Goal: Navigation & Orientation: Find specific page/section

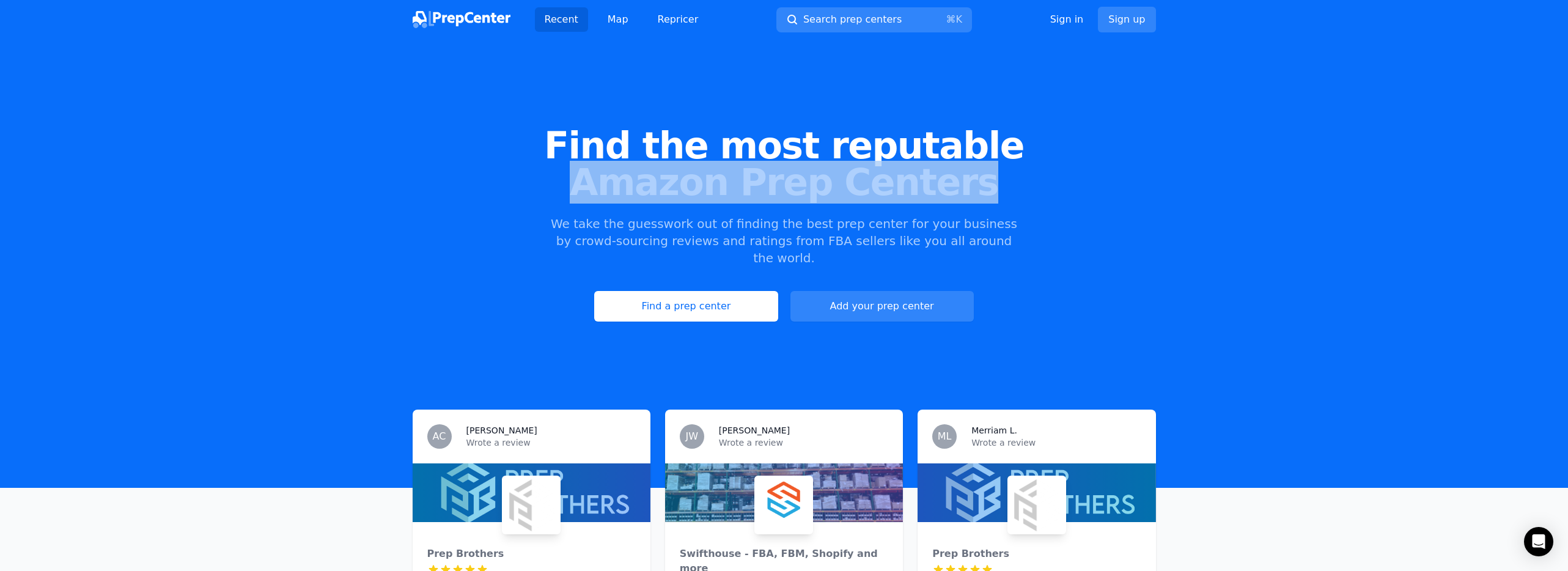
drag, startPoint x: 838, startPoint y: 183, endPoint x: 1039, endPoint y: 199, distance: 201.6
click at [1036, 196] on span "Amazon Prep Centers" at bounding box center [784, 183] width 1529 height 37
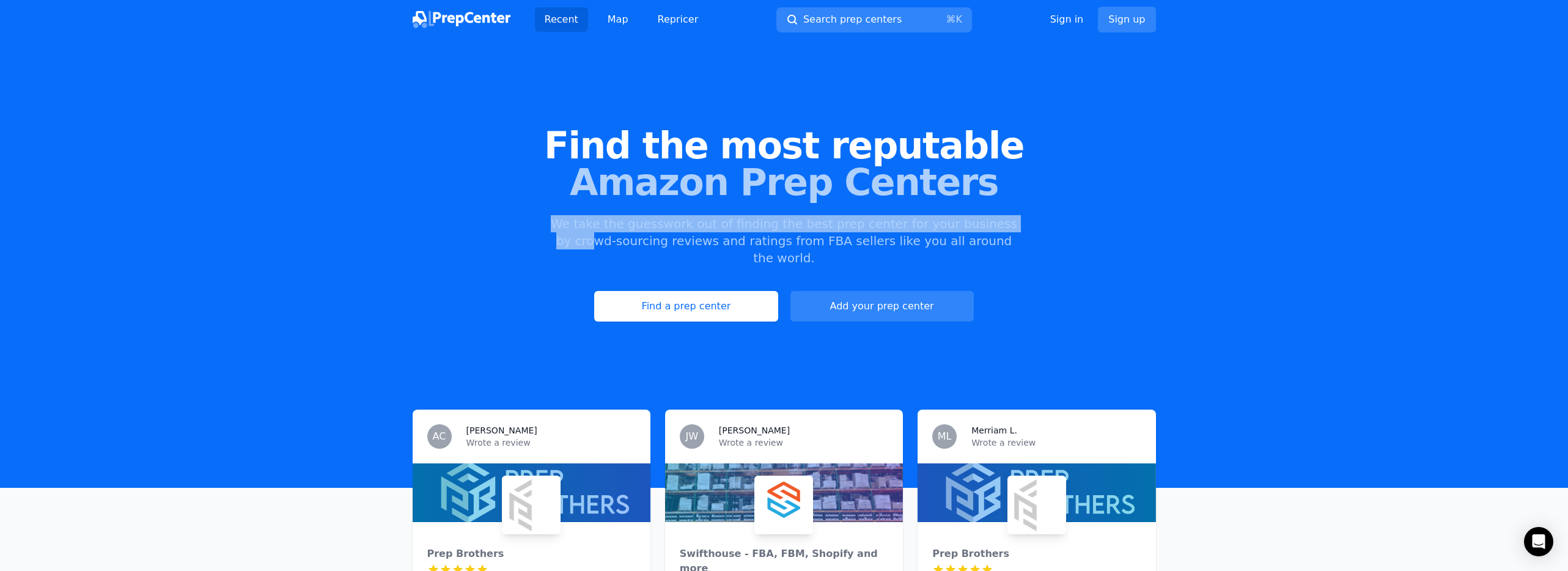
drag, startPoint x: 970, startPoint y: 219, endPoint x: 424, endPoint y: 219, distance: 546.0
click at [425, 219] on div "Find the most reputable Amazon Prep Centers We take the guesswork out of findin…" at bounding box center [784, 224] width 1568 height 331
click at [688, 297] on link "Find a prep center" at bounding box center [686, 307] width 183 height 31
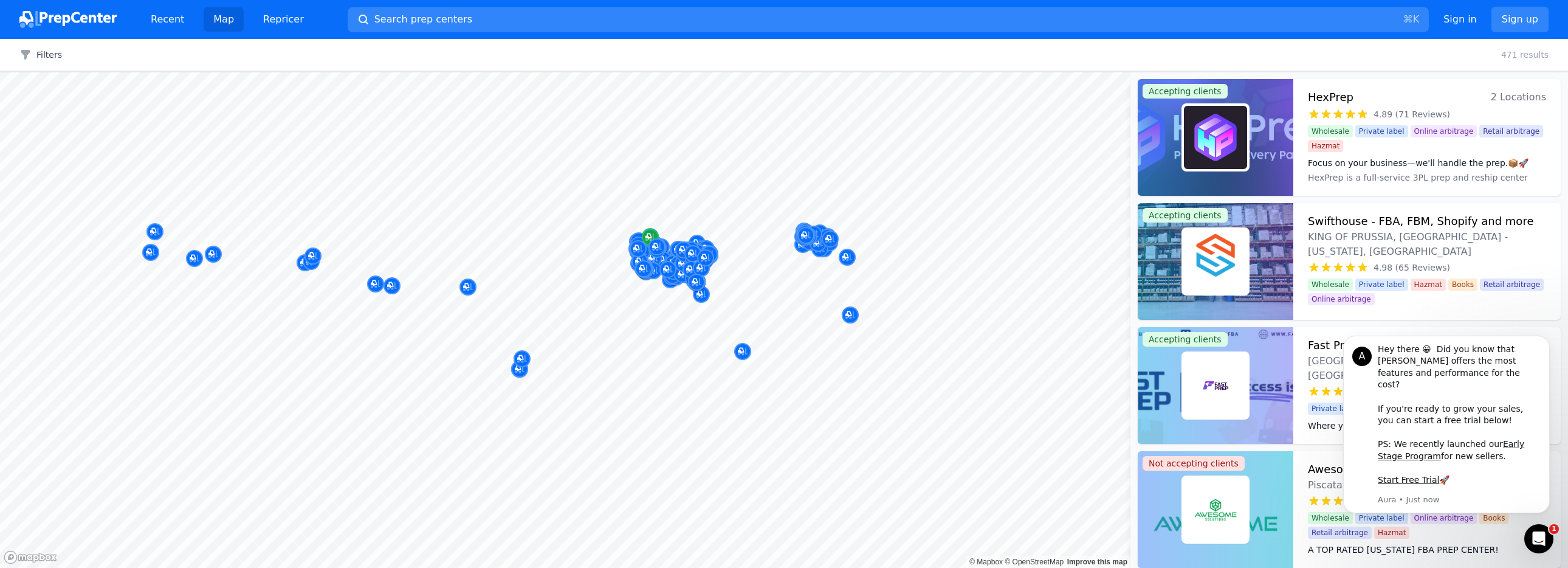
click at [810, 72] on div at bounding box center [565, 72] width 1130 height 0
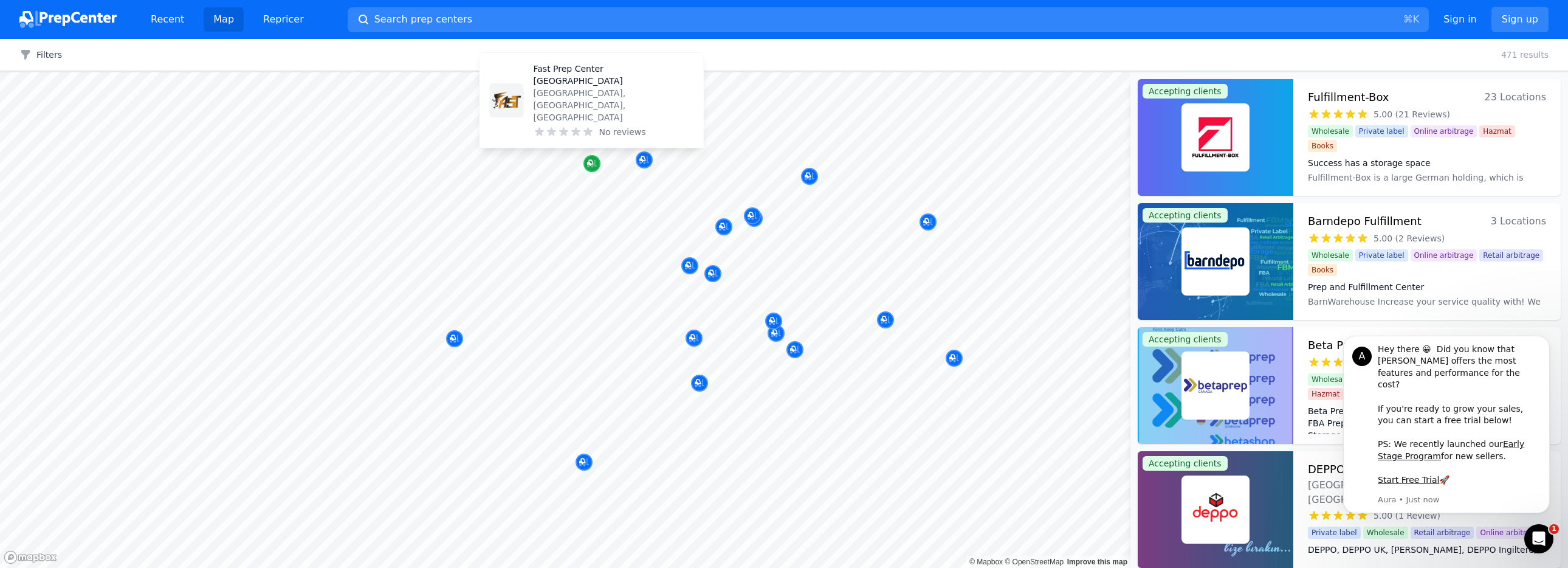
click at [591, 166] on icon "Map marker" at bounding box center [591, 164] width 10 height 8
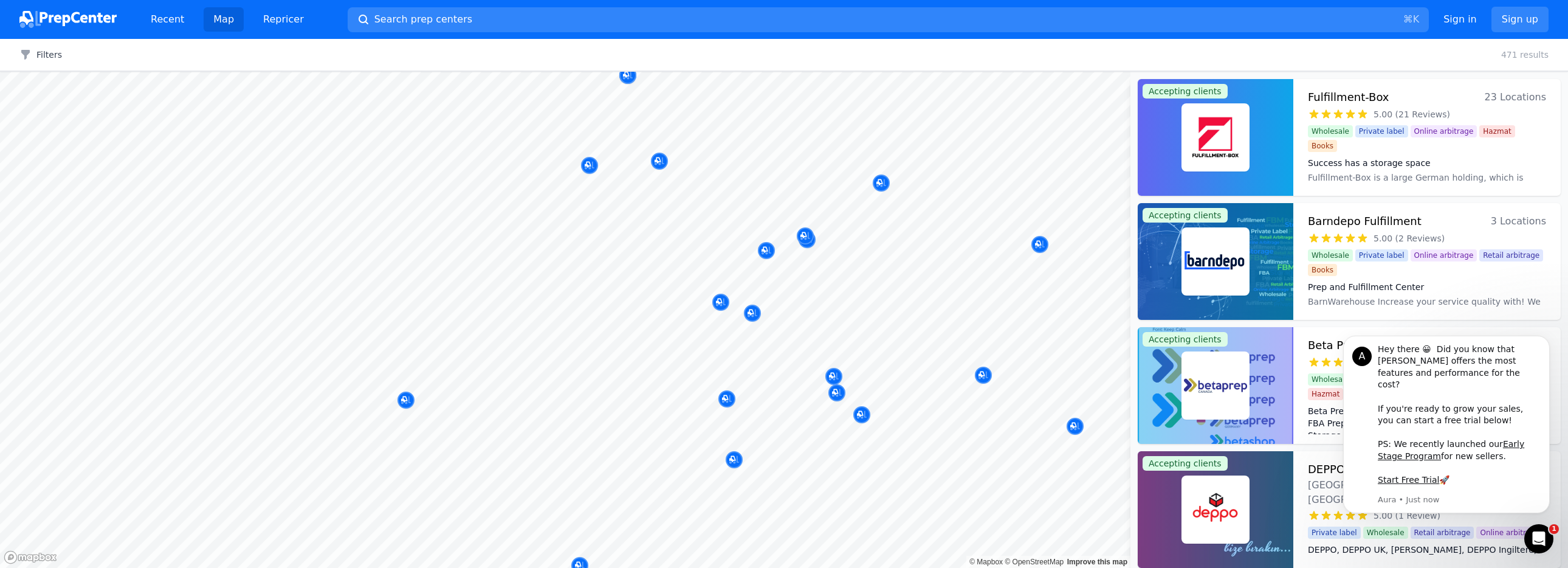
click at [591, 175] on button "Map marker" at bounding box center [589, 166] width 17 height 18
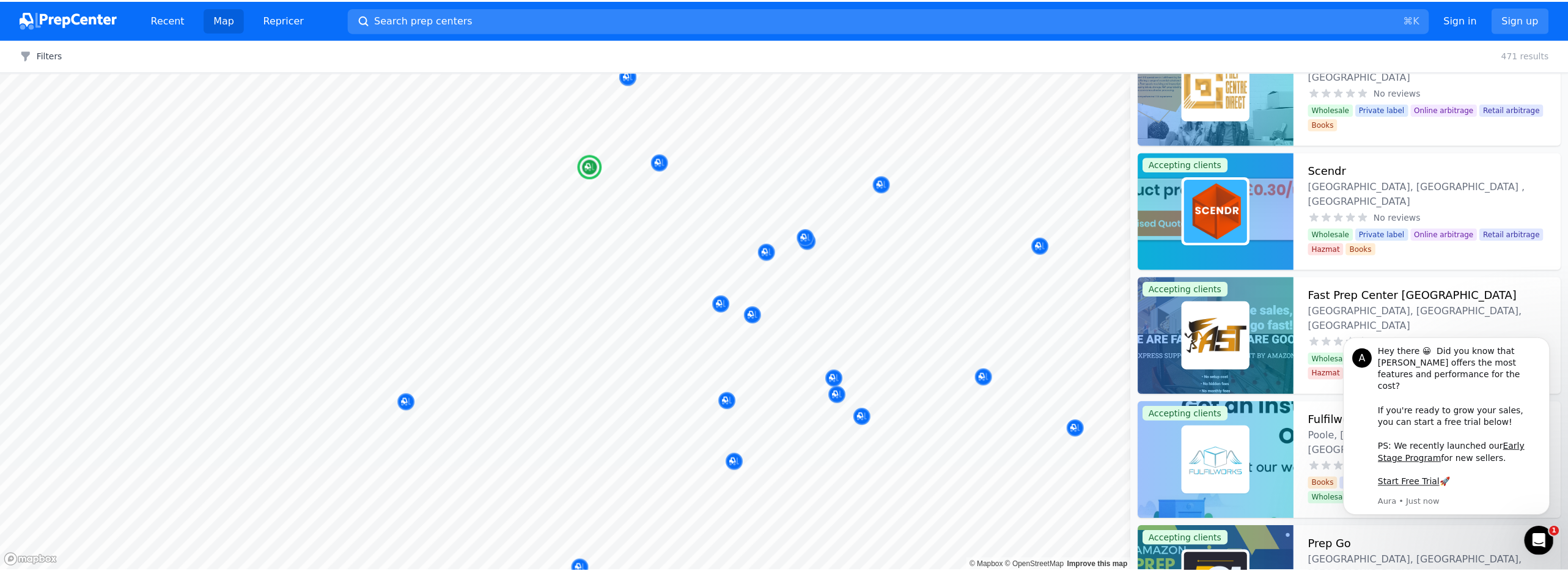
scroll to position [1143, 0]
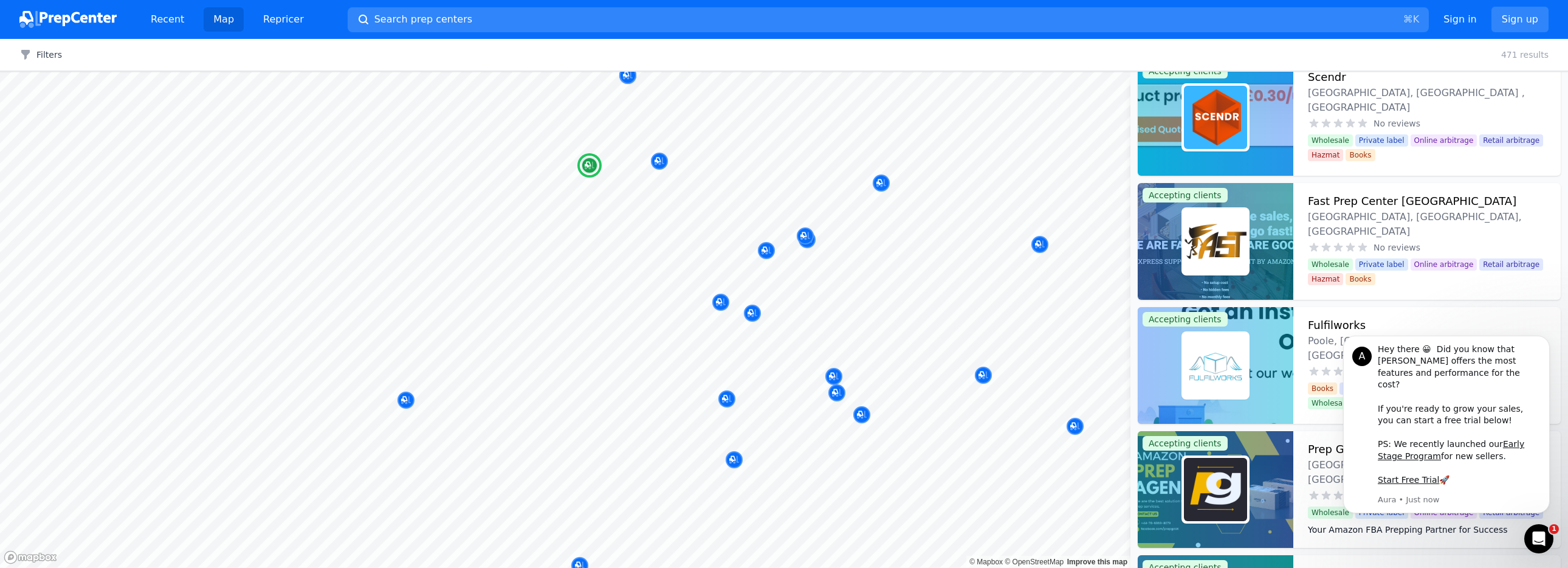
click at [1387, 200] on h3 "Fast Prep Center [GEOGRAPHIC_DATA]" at bounding box center [1412, 201] width 208 height 17
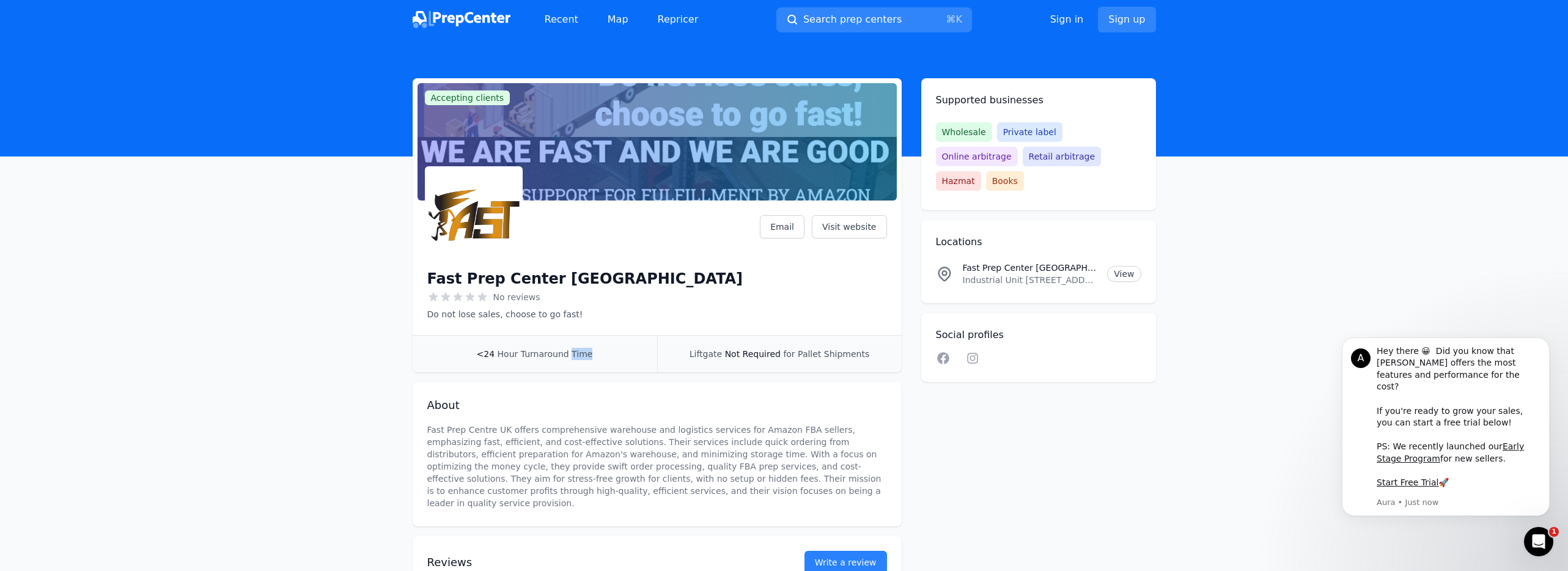
drag, startPoint x: 529, startPoint y: 358, endPoint x: 489, endPoint y: 360, distance: 40.0
click at [489, 360] on div "<24 Hour Turnaround Time" at bounding box center [534, 354] width 244 height 37
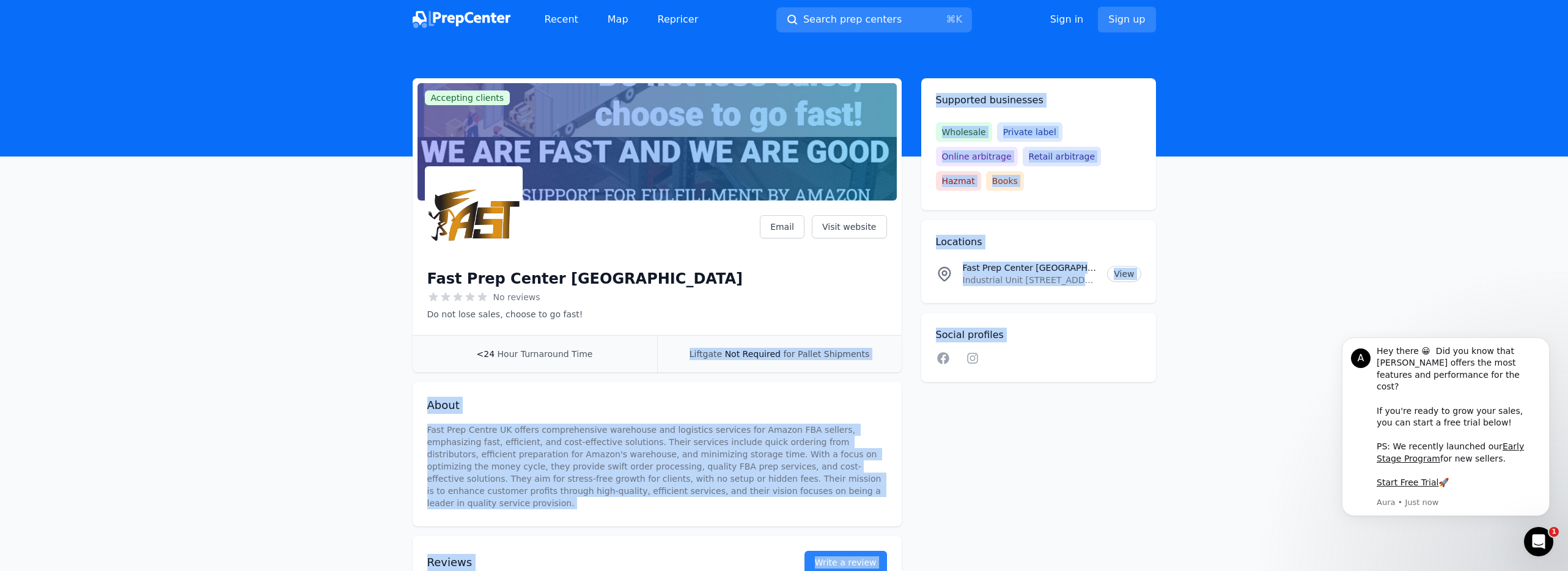
drag, startPoint x: 781, startPoint y: 341, endPoint x: 936, endPoint y: 361, distance: 156.3
click at [936, 361] on div "Accepting clients Claim business Fast Prep Center [GEOGRAPHIC_DATA] No reviews …" at bounding box center [784, 348] width 744 height 539
click at [827, 388] on div "About Fast Prep Centre UK offers comprehensive warehouse and logistics services…" at bounding box center [656, 454] width 489 height 144
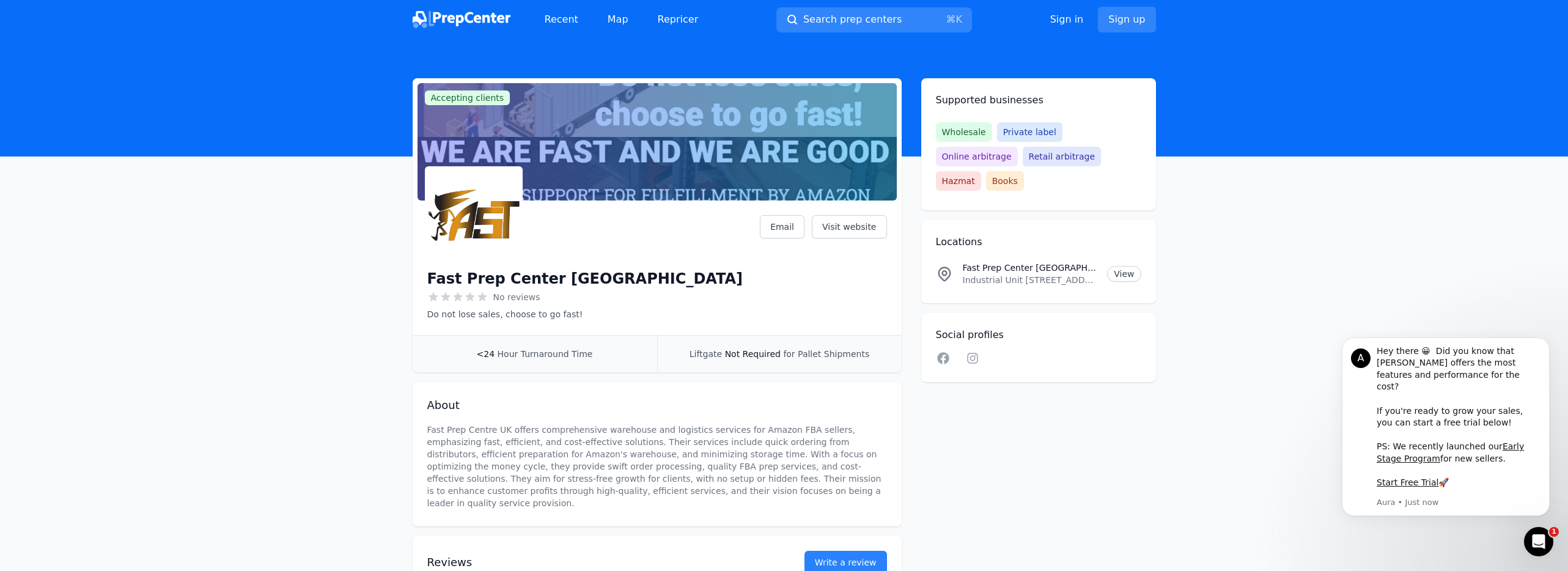
click at [821, 357] on span "for Pallet Shipments" at bounding box center [826, 354] width 86 height 10
drag, startPoint x: 994, startPoint y: 93, endPoint x: 1068, endPoint y: 97, distance: 74.1
click at [1068, 97] on h2 "Supported businesses" at bounding box center [1038, 100] width 206 height 15
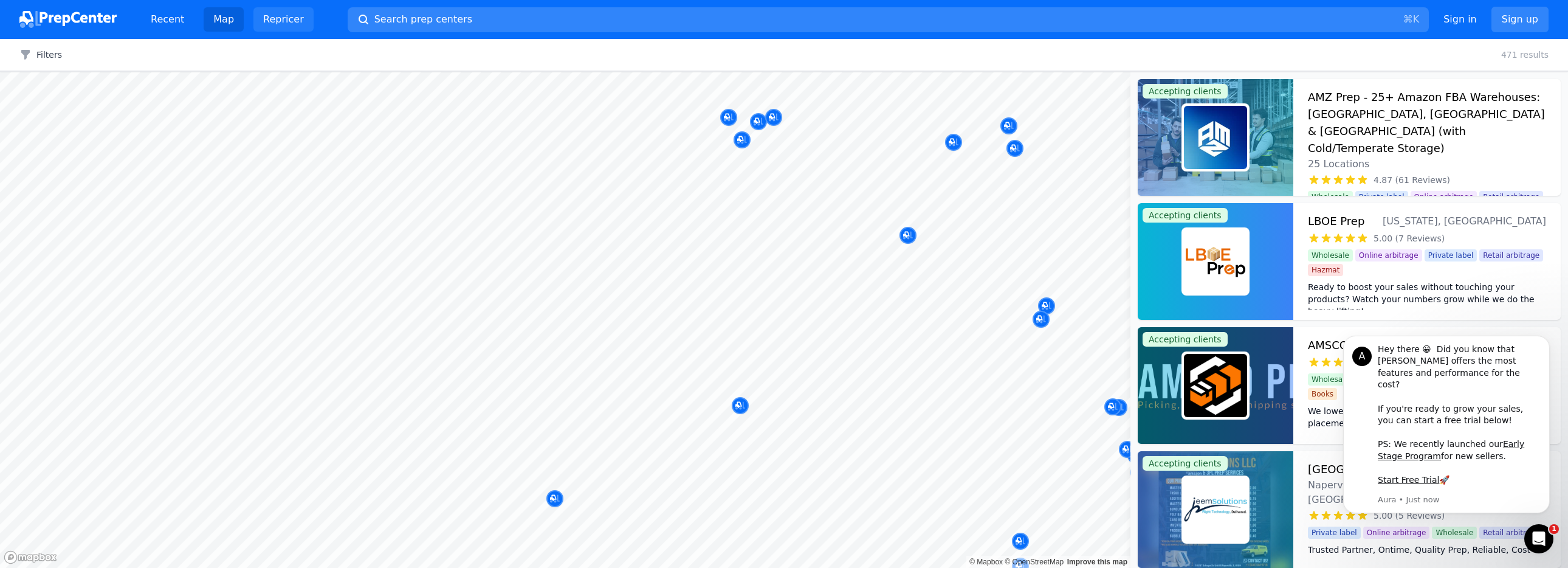
click at [277, 25] on link "Repricer" at bounding box center [283, 20] width 61 height 25
